Goal: Find specific fact: Find contact information

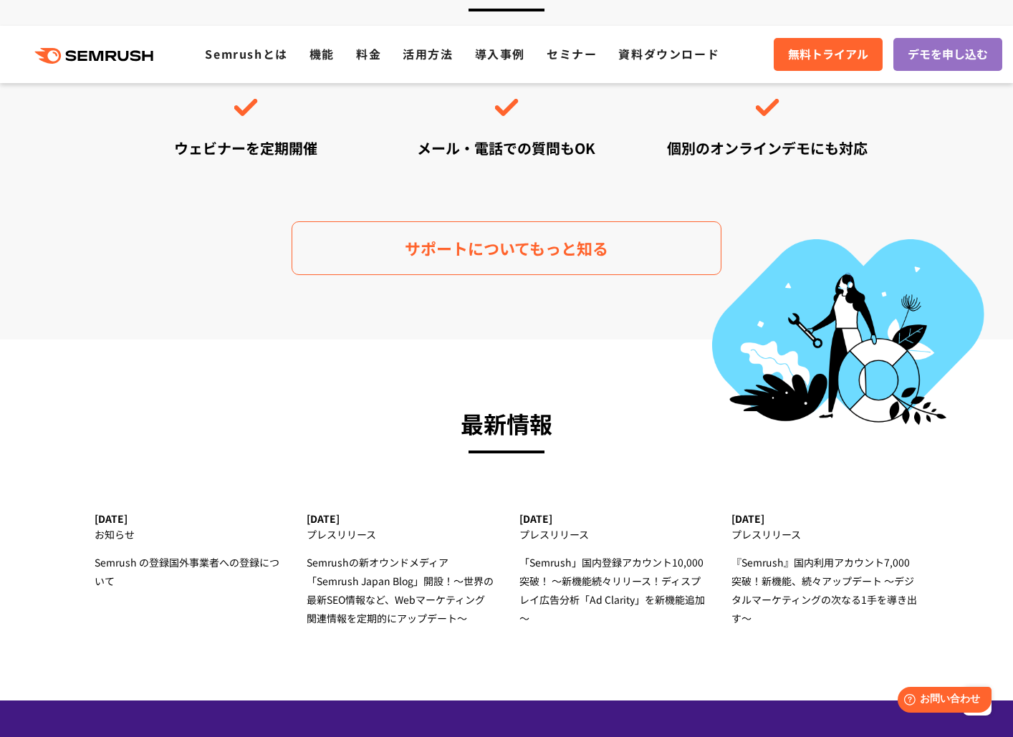
scroll to position [4407, 0]
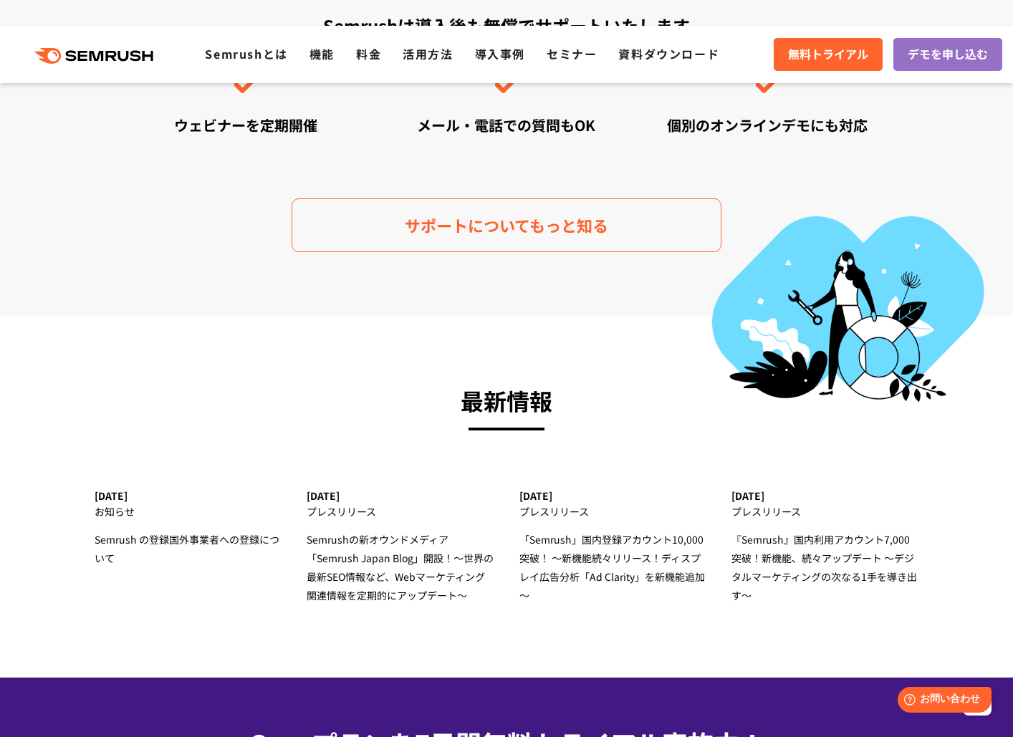
click at [509, 381] on h3 "最新情報" at bounding box center [507, 400] width 824 height 39
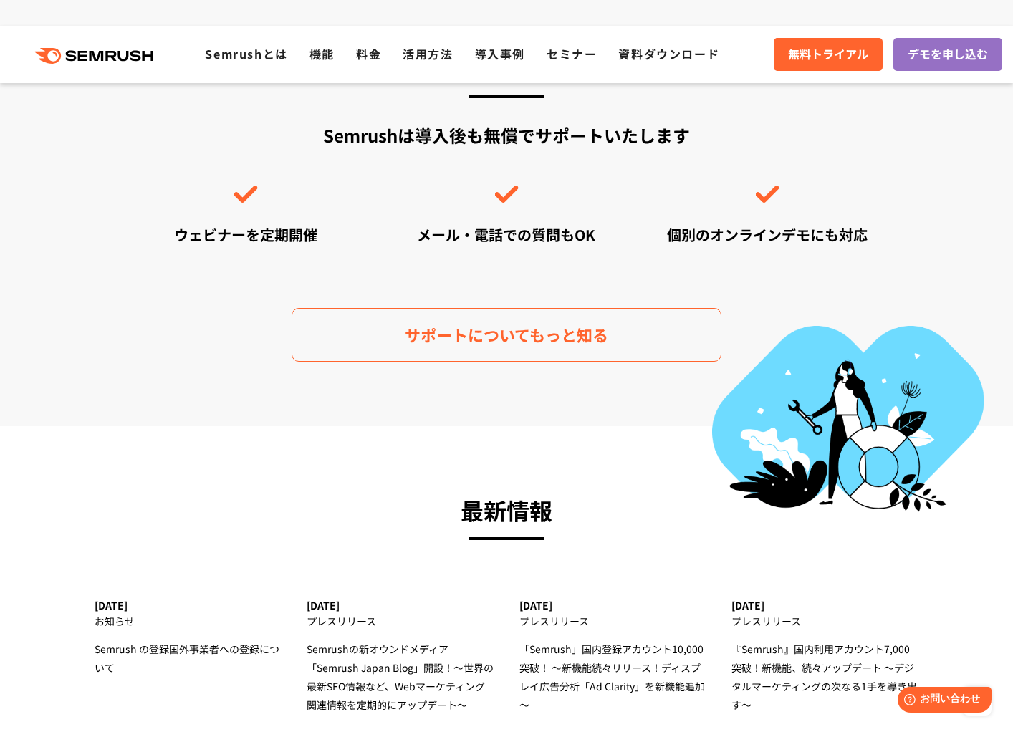
scroll to position [4543, 0]
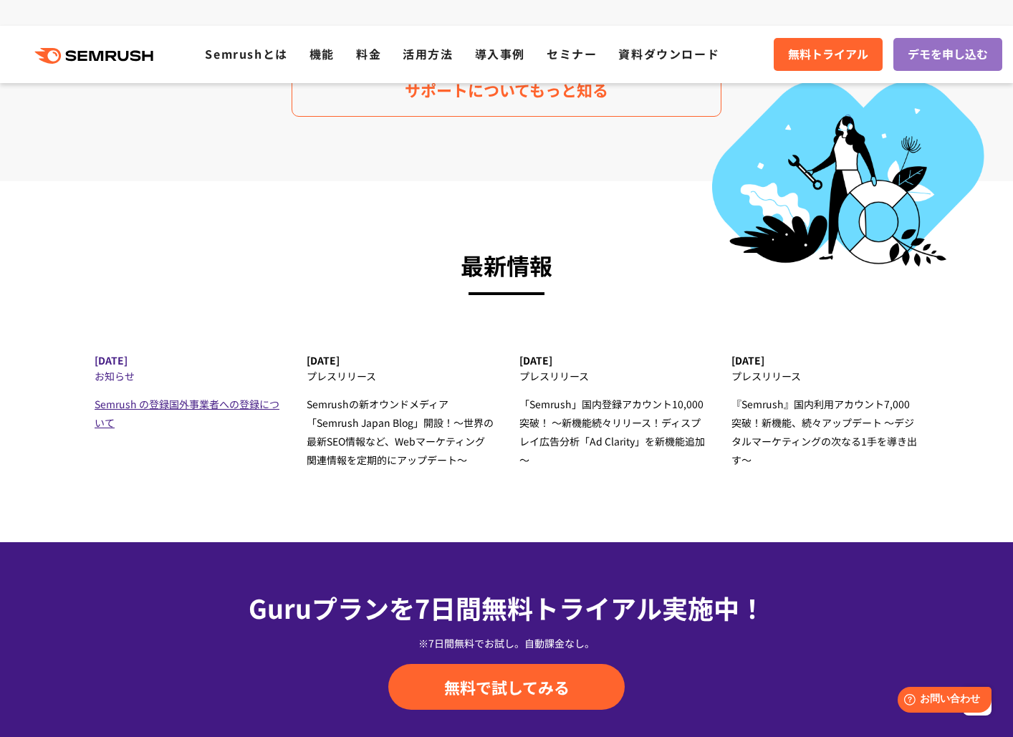
click at [220, 397] on span "Semrush の登録国外事業者への登録について" at bounding box center [187, 413] width 185 height 33
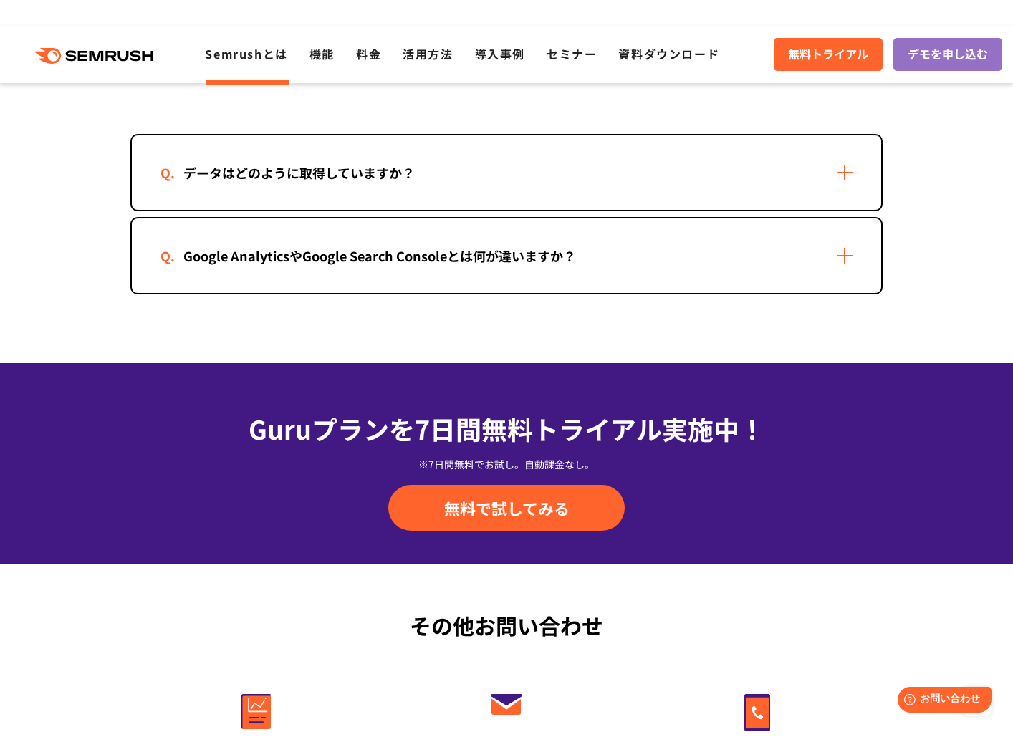
scroll to position [3383, 0]
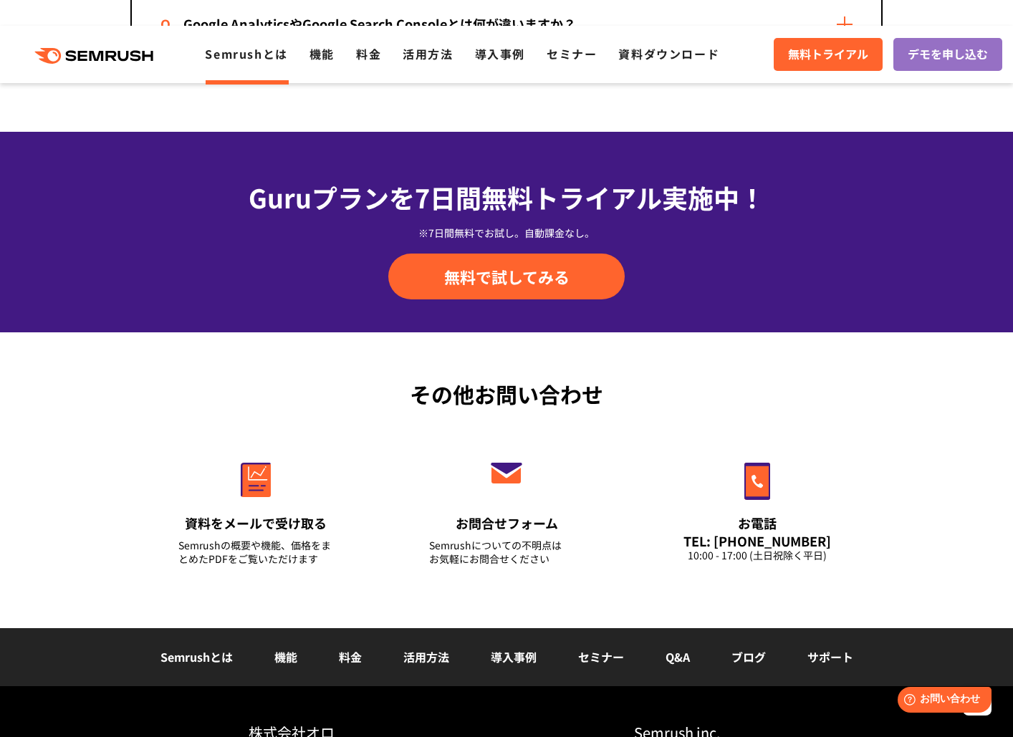
copy div "東京都目黒区目黒3-9-1"
drag, startPoint x: 305, startPoint y: 597, endPoint x: 392, endPoint y: 600, distance: 86.7
